Goal: Check status: Check status

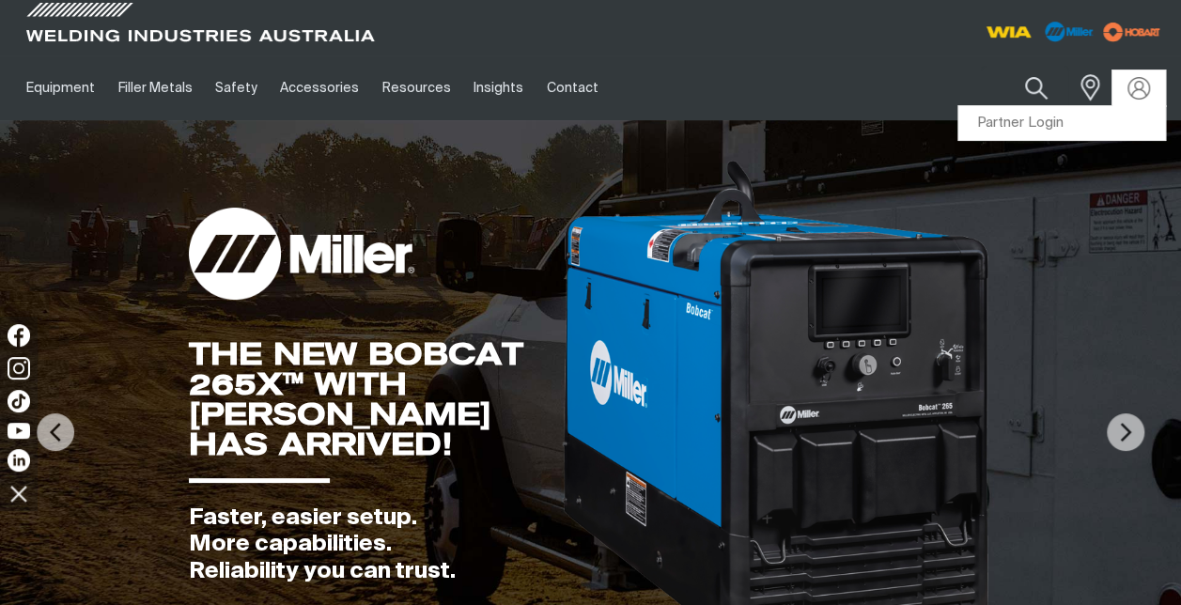
click at [1037, 119] on link "Partner Login" at bounding box center [1061, 123] width 207 height 35
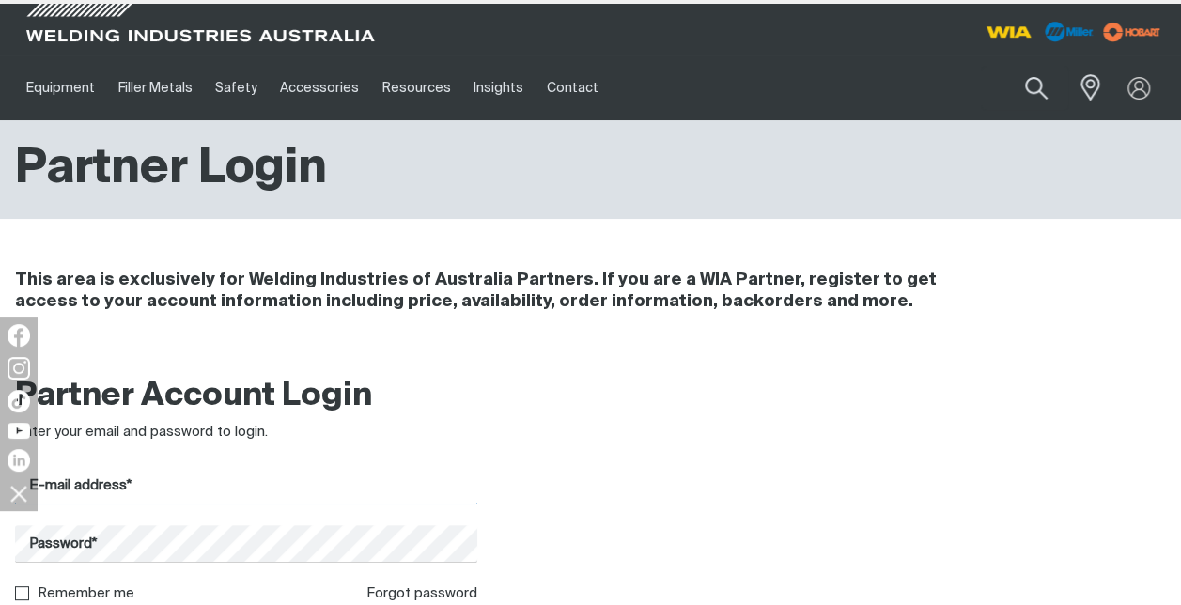
type input "[PERSON_NAME][EMAIL_ADDRESS][PERSON_NAME][DOMAIN_NAME]"
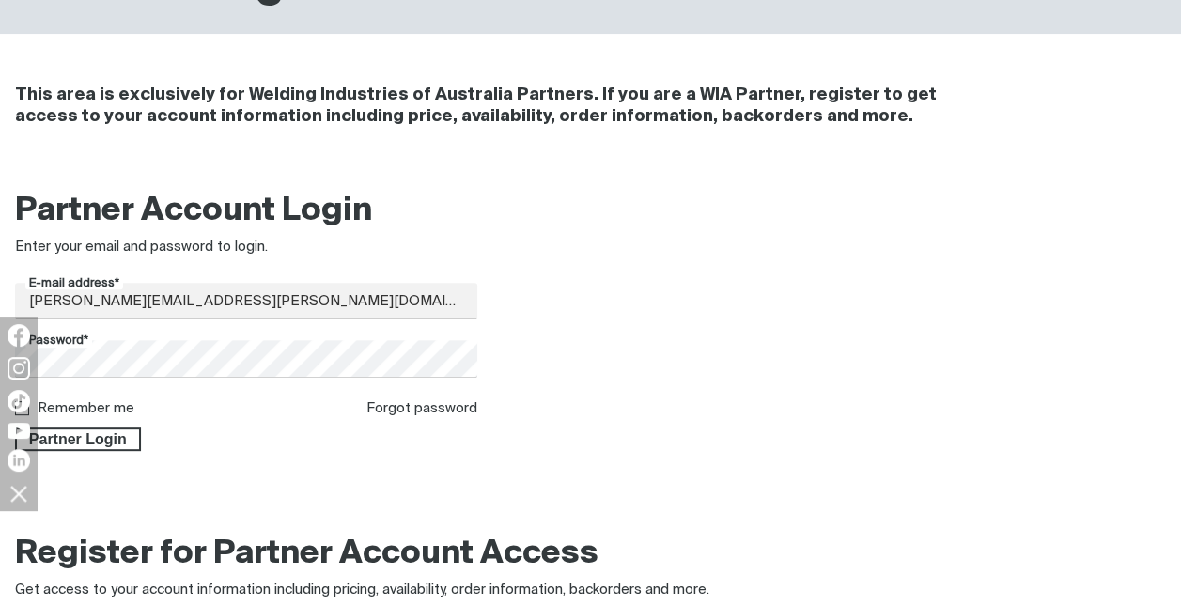
scroll to position [190, 0]
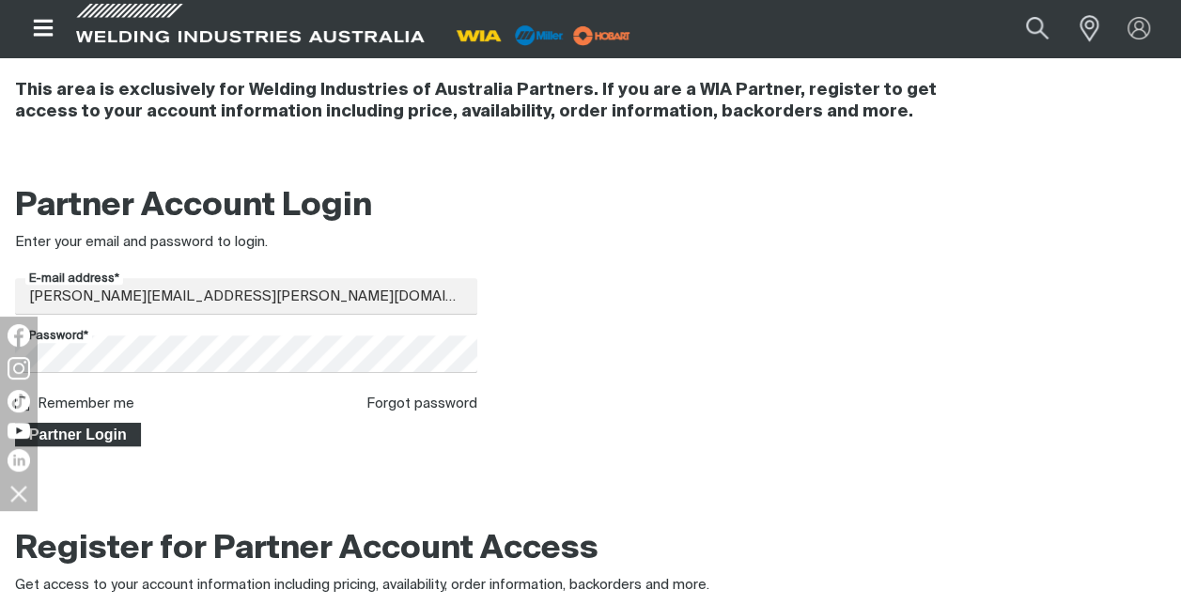
click at [117, 434] on span "Partner Login" at bounding box center [78, 435] width 122 height 24
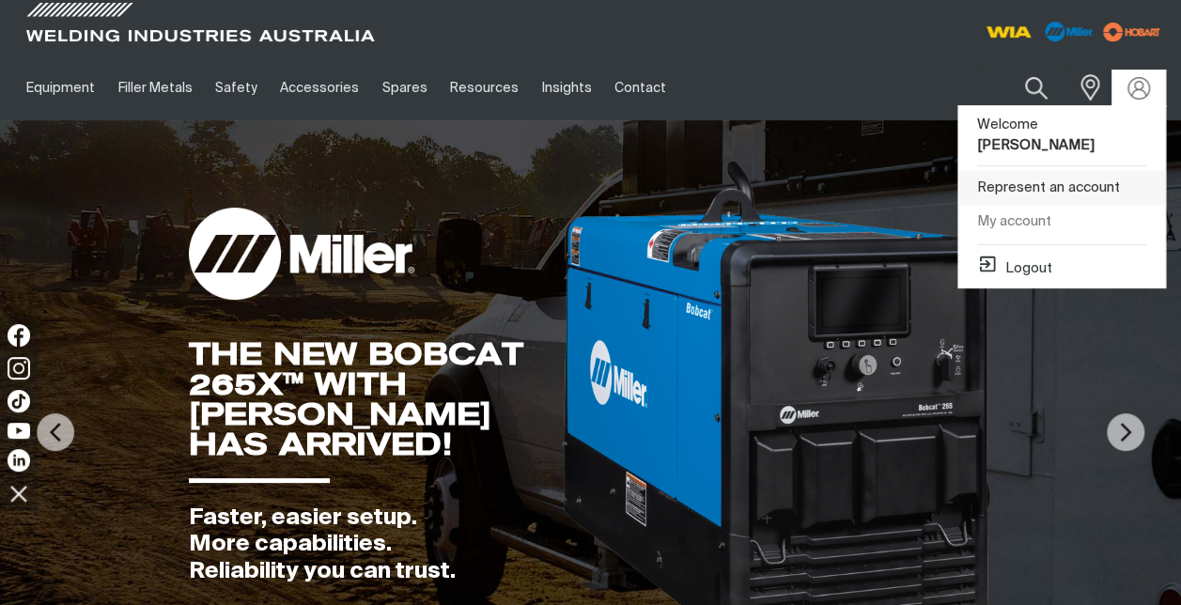
click at [1043, 171] on link "Represent an account" at bounding box center [1061, 188] width 207 height 35
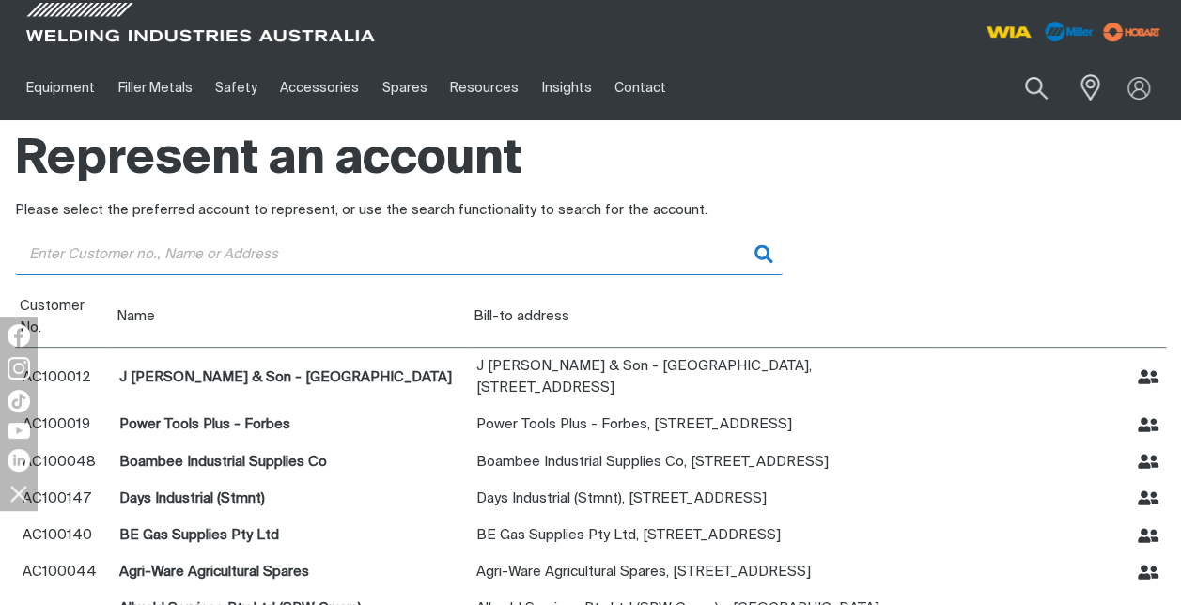
click at [151, 256] on input "Customer" at bounding box center [399, 254] width 768 height 42
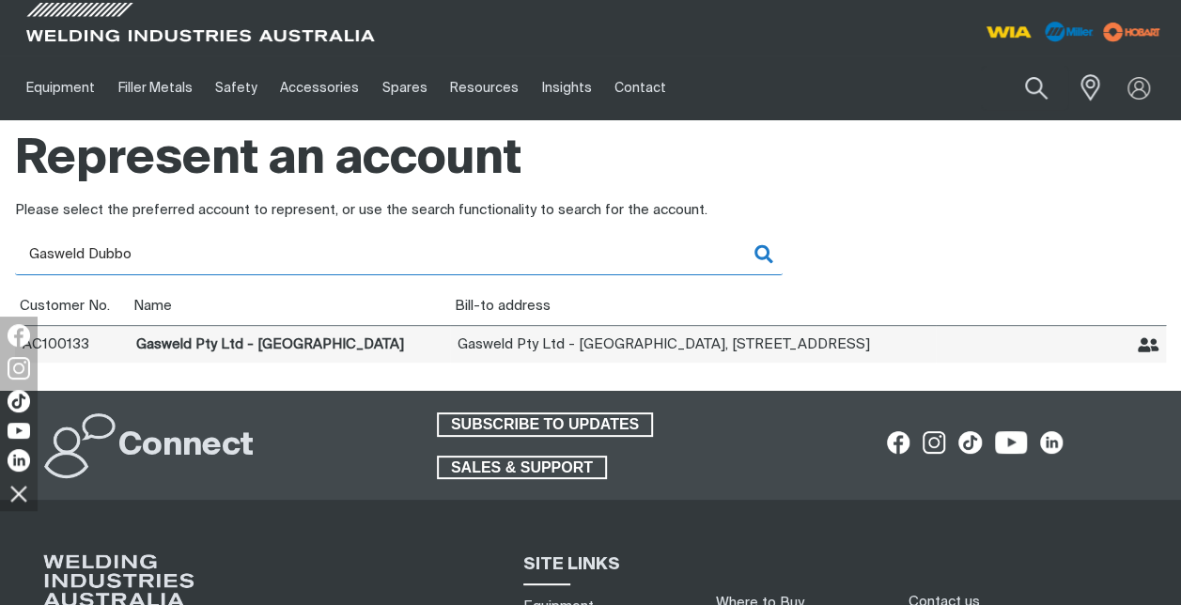
type input "Gasweld Dubbo"
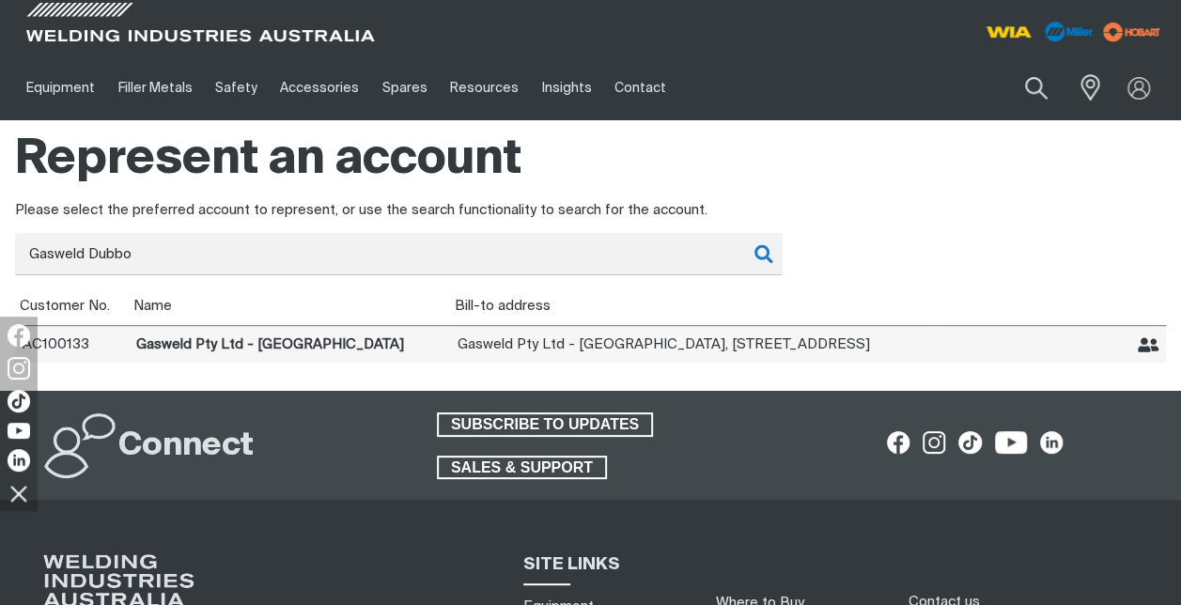
click at [1144, 348] on icon "Represent Gasweld Pty Ltd - Dubbo" at bounding box center [1149, 344] width 22 height 15
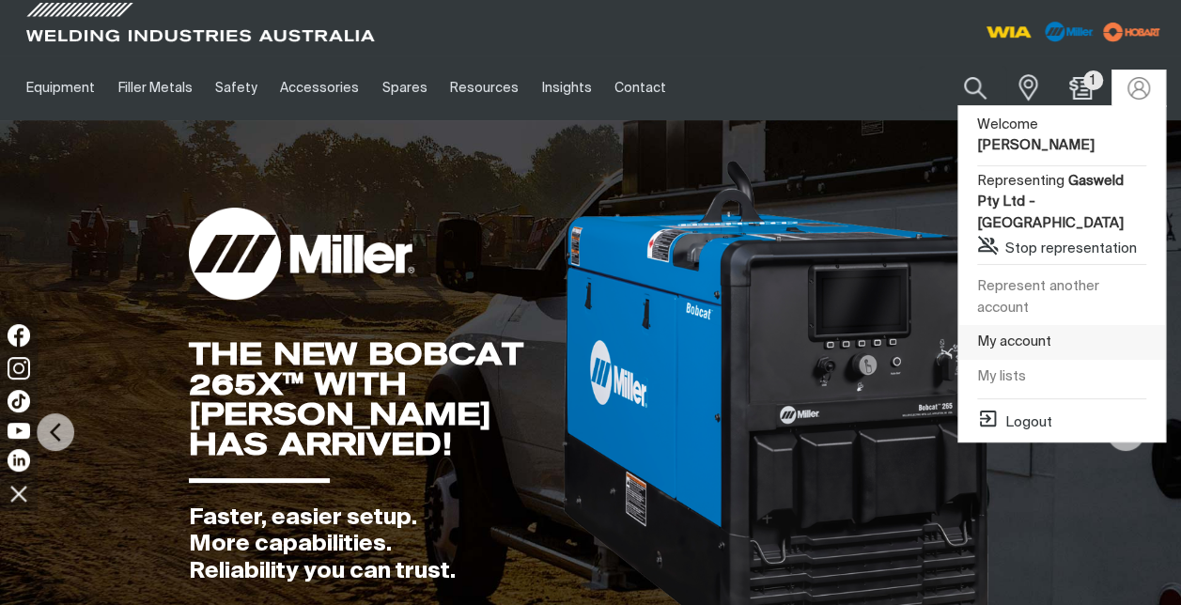
click at [1027, 325] on link "My account" at bounding box center [1061, 342] width 207 height 35
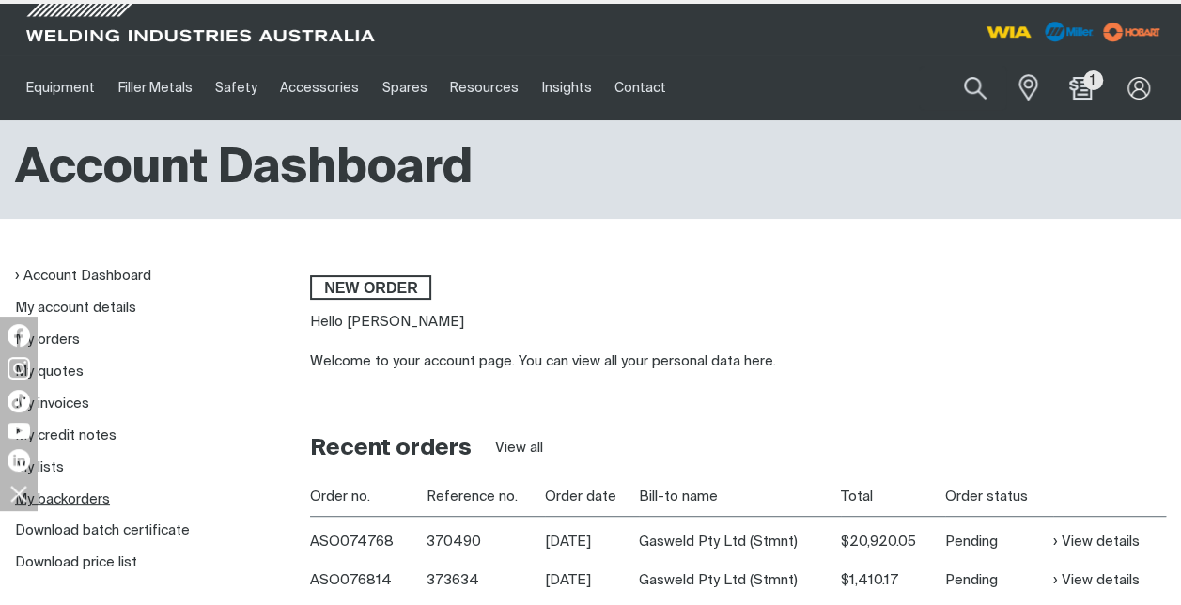
click at [99, 498] on link "My backorders" at bounding box center [62, 499] width 95 height 14
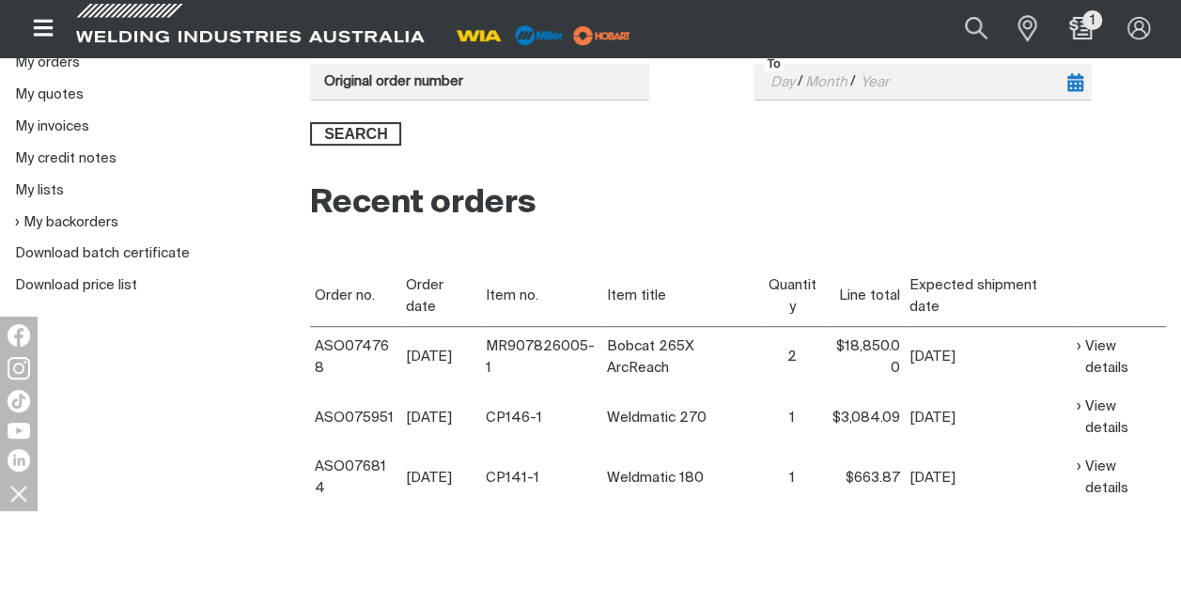
scroll to position [282, 0]
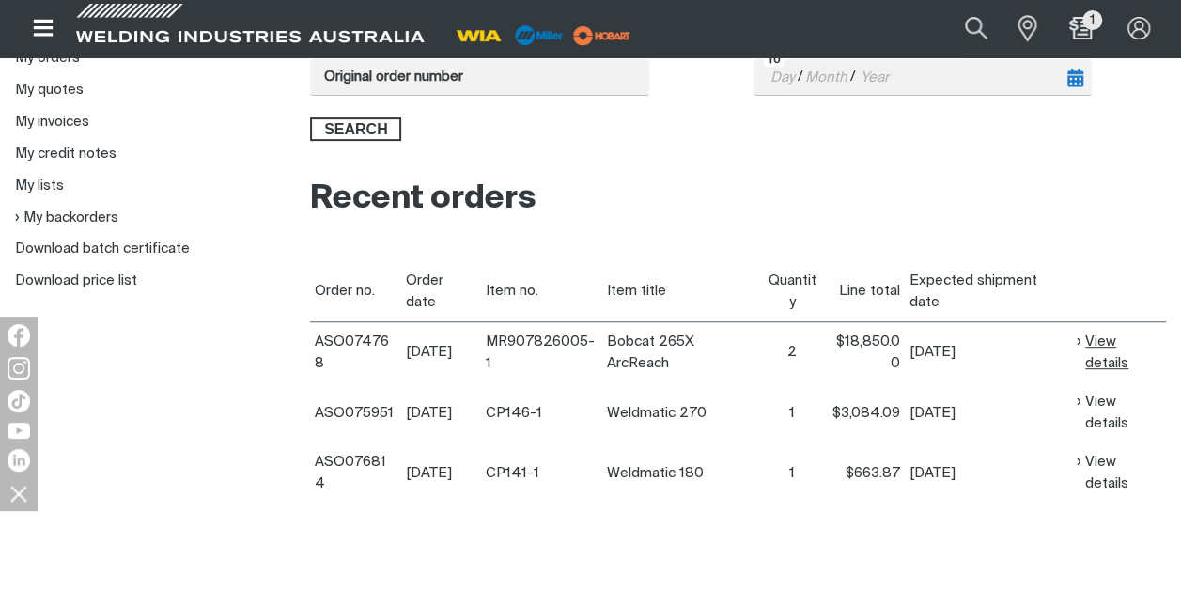
click at [1092, 347] on link "View details" at bounding box center [1119, 352] width 85 height 43
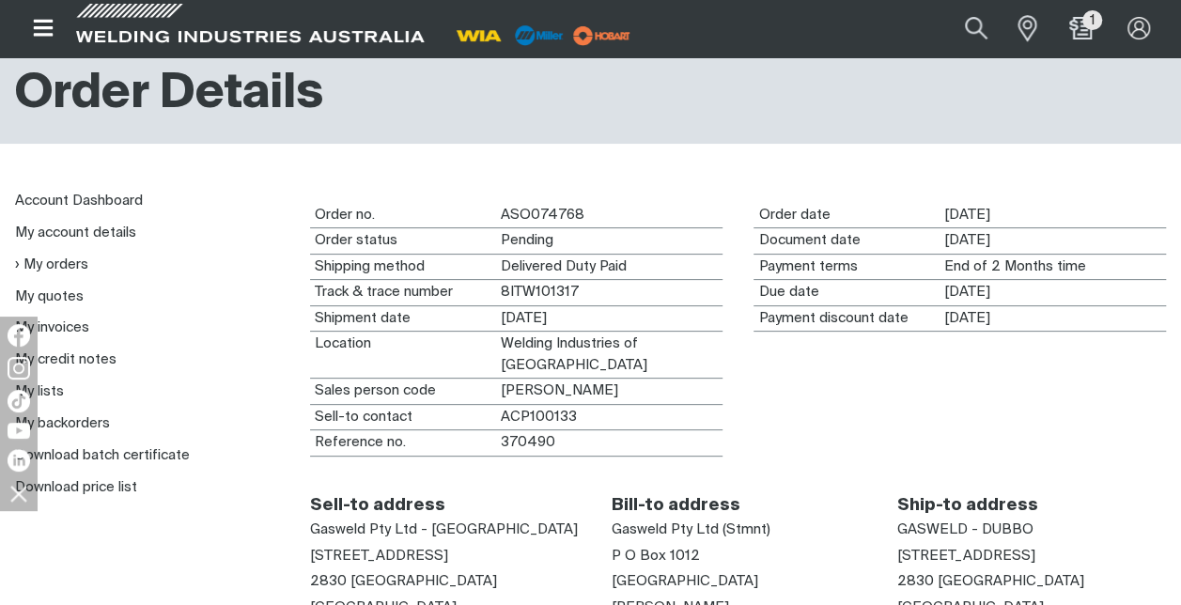
scroll to position [110, 0]
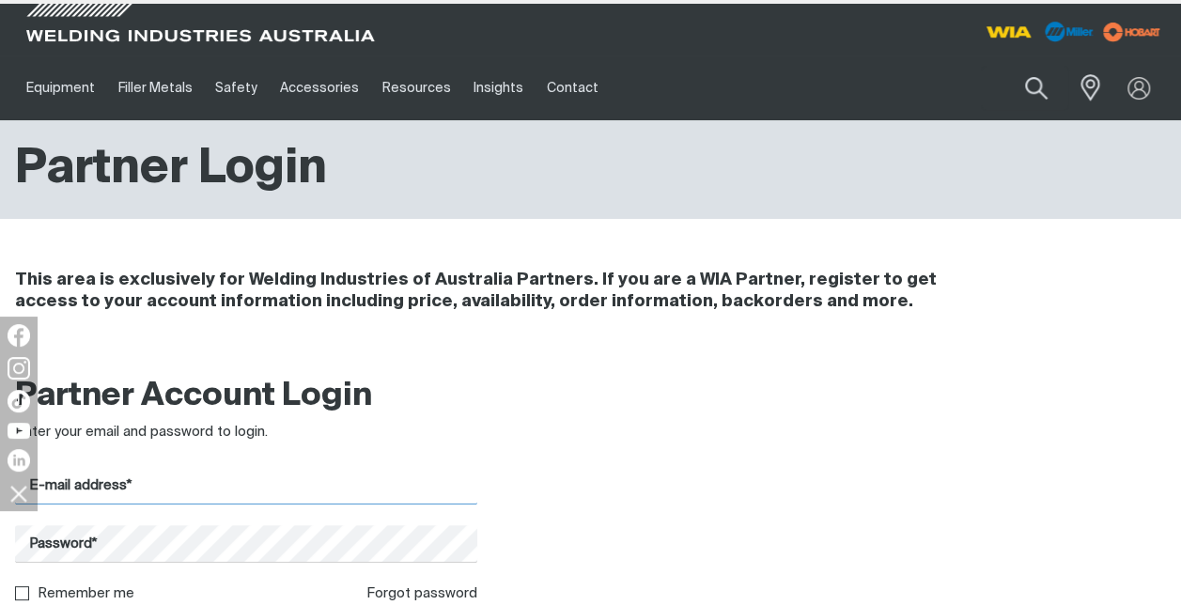
type input "[PERSON_NAME][EMAIL_ADDRESS][PERSON_NAME][DOMAIN_NAME]"
